Goal: Check status: Check status

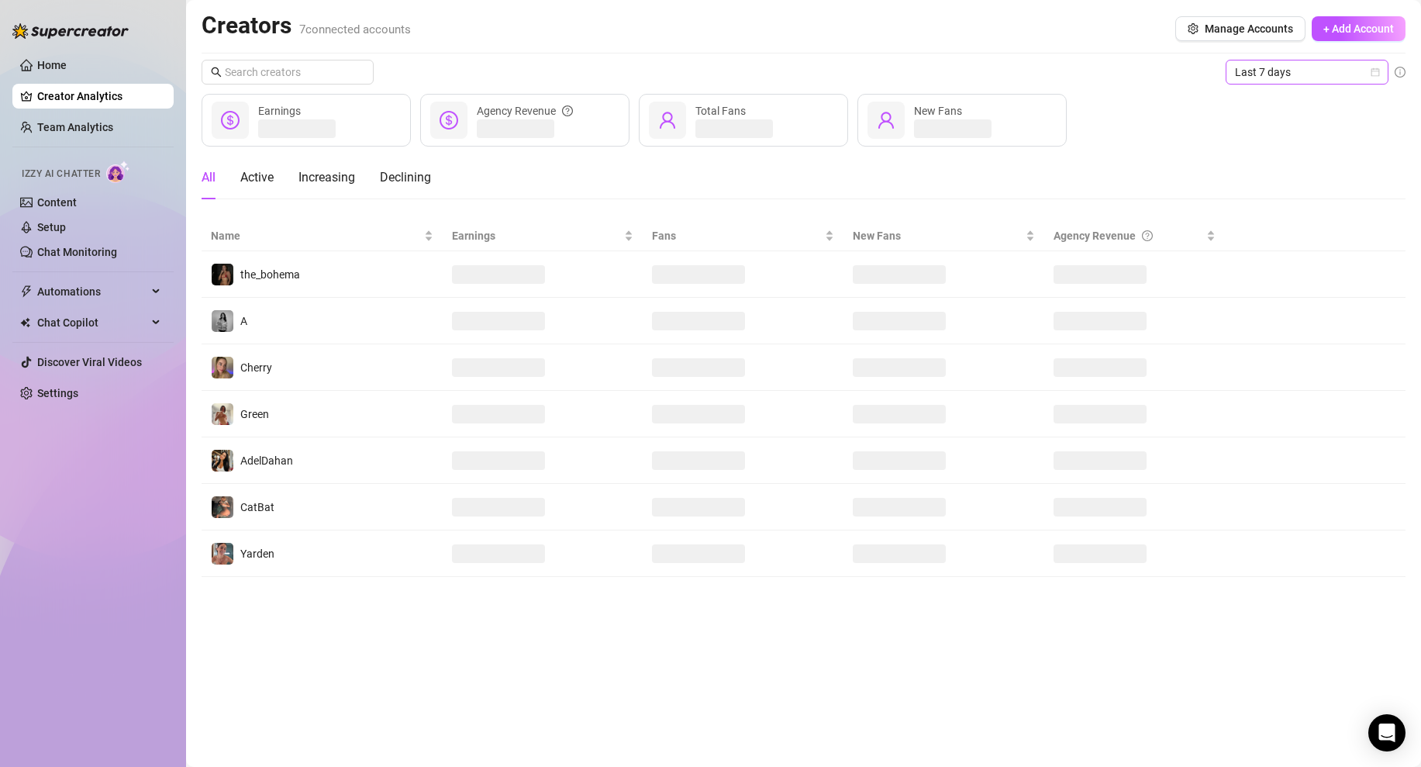
click at [1301, 76] on span "Last 7 days" at bounding box center [1307, 71] width 144 height 23
click at [1267, 209] on div "Custom date" at bounding box center [1307, 202] width 138 height 17
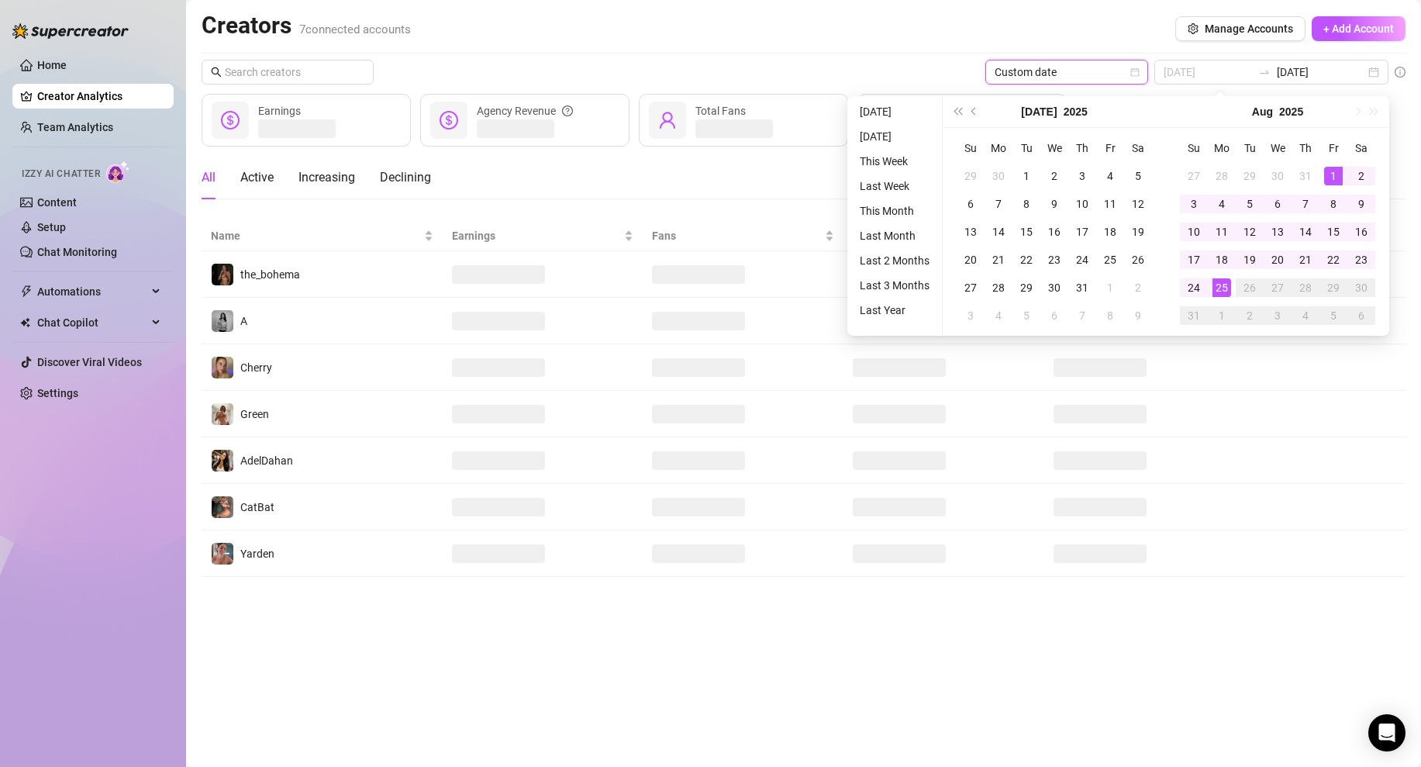
type input "[DATE]"
drag, startPoint x: 1336, startPoint y: 180, endPoint x: 1267, endPoint y: 250, distance: 98.7
click at [1336, 180] on div "1" at bounding box center [1333, 176] width 19 height 19
type input "[DATE]"
click at [1212, 288] on div "25" at bounding box center [1221, 287] width 19 height 19
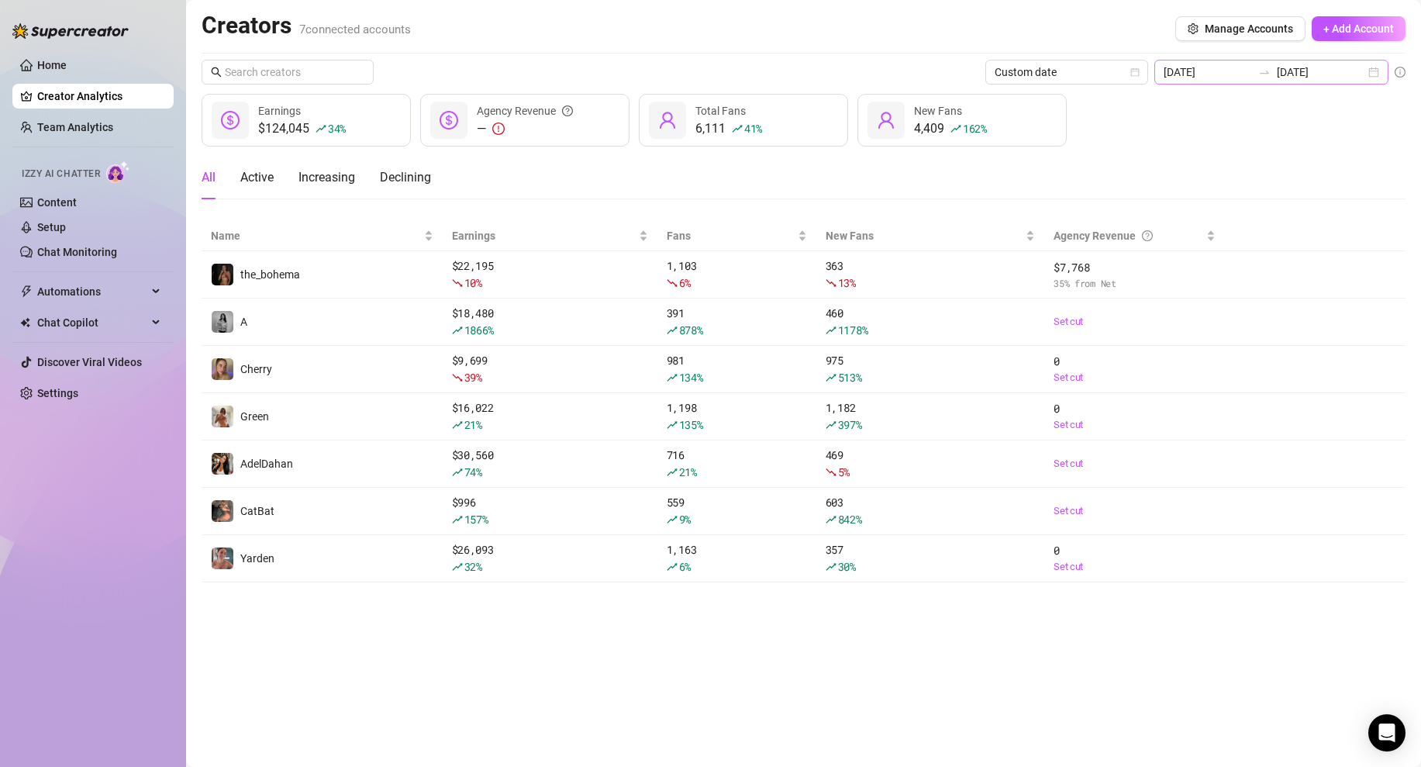
click at [1282, 95] on div "$124,045 34 % Earnings — Agency Revenue 6,111 41 % Total Fans 4,409 162 % New F…" at bounding box center [804, 120] width 1204 height 53
click at [1299, 78] on input "[DATE]" at bounding box center [1321, 72] width 88 height 17
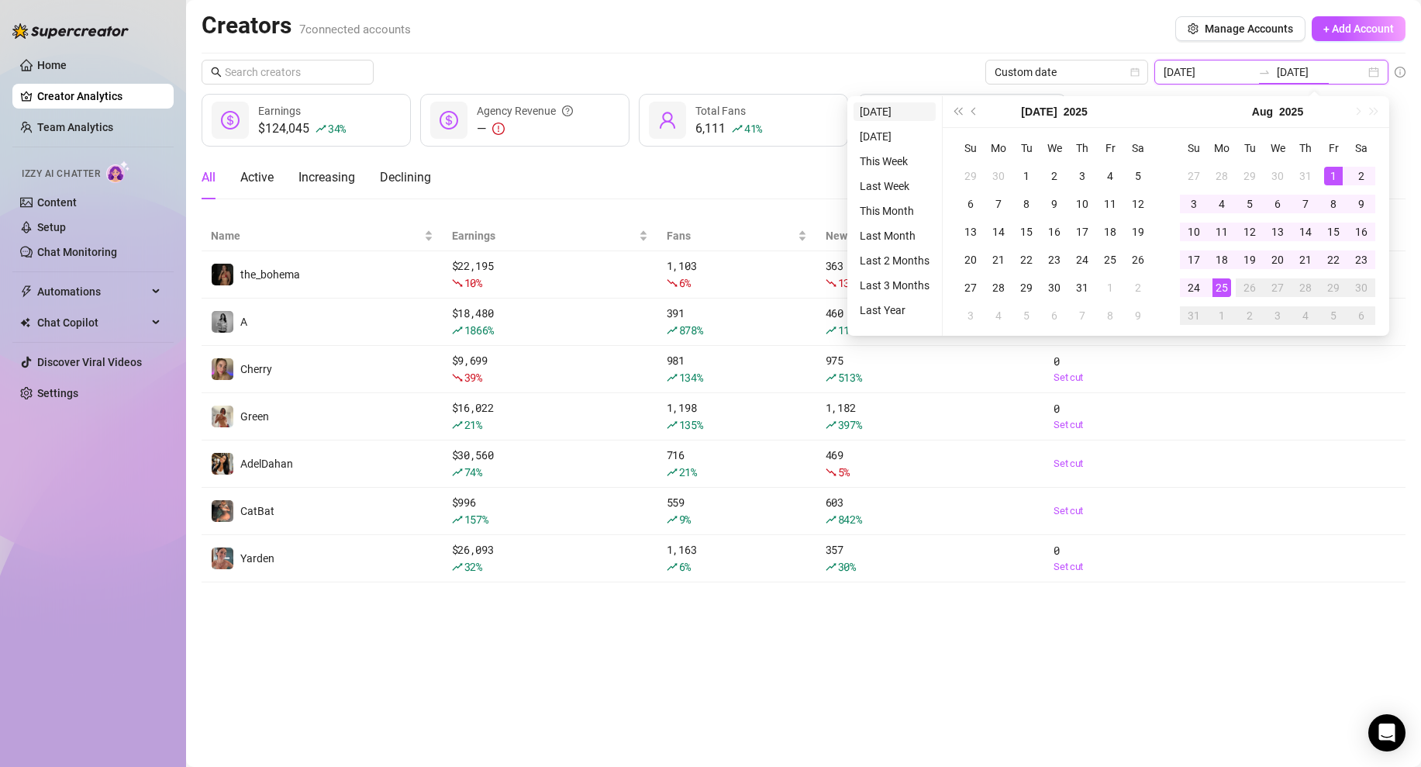
type input "[DATE]"
click at [885, 116] on li "[DATE]" at bounding box center [895, 111] width 82 height 19
